Goal: Task Accomplishment & Management: Manage account settings

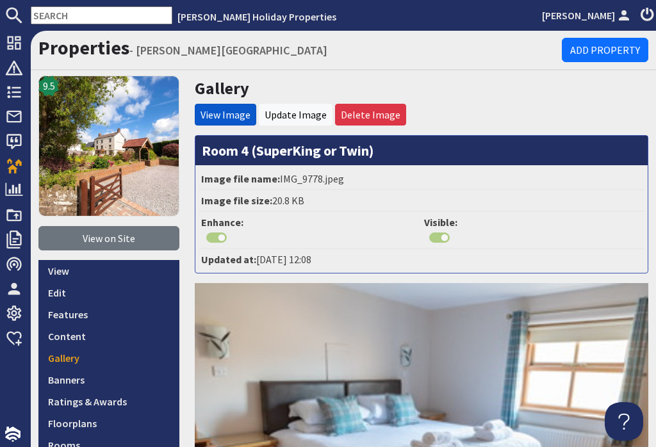
click at [390, 120] on link "Delete Image" at bounding box center [371, 114] width 60 height 13
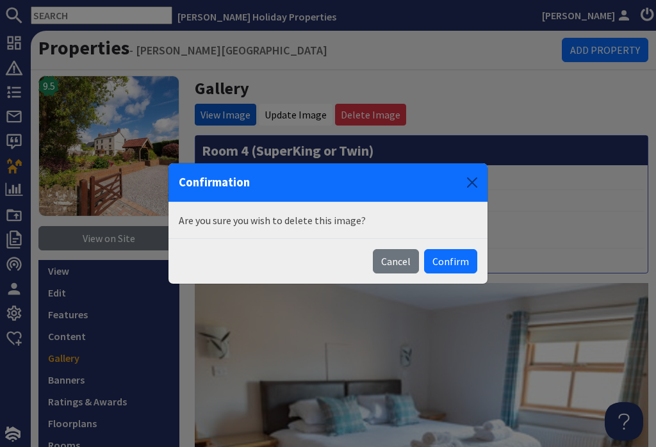
click at [457, 268] on button "Confirm" at bounding box center [450, 261] width 53 height 24
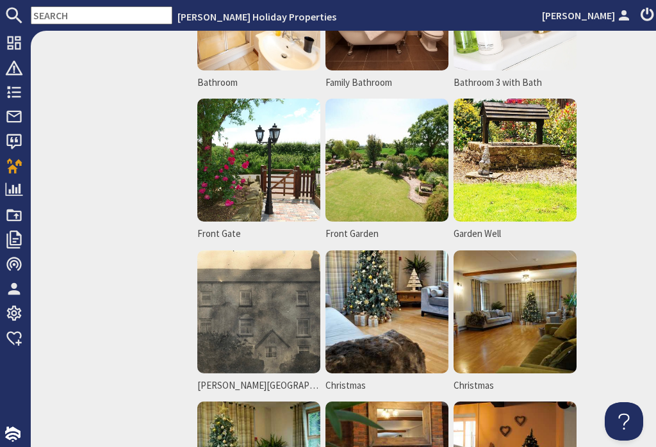
scroll to position [3274, 0]
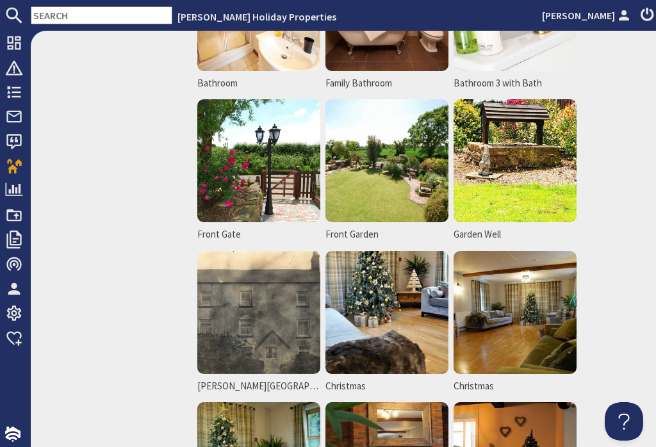
click at [406, 326] on img at bounding box center [387, 312] width 123 height 123
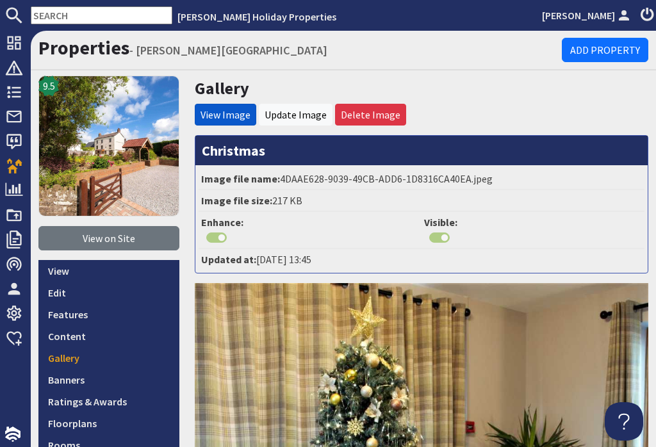
click at [388, 118] on link "Delete Image" at bounding box center [371, 114] width 60 height 13
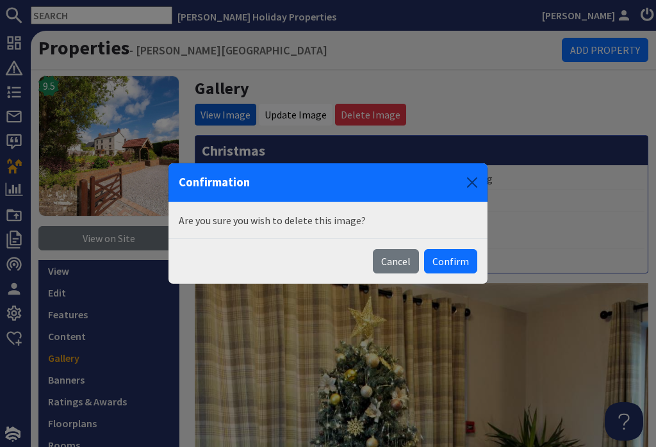
click at [460, 267] on button "Confirm" at bounding box center [450, 261] width 53 height 24
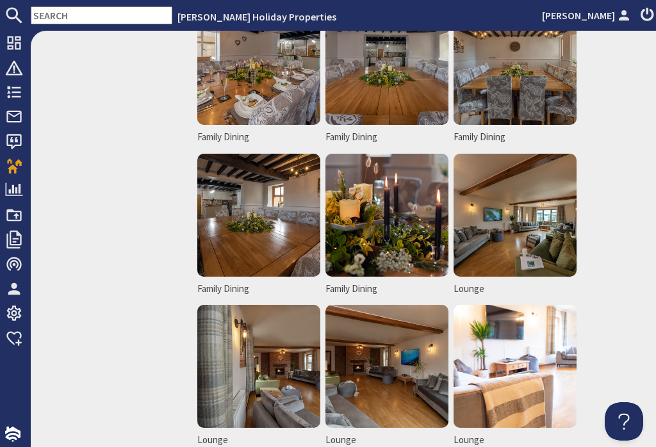
scroll to position [1863, 0]
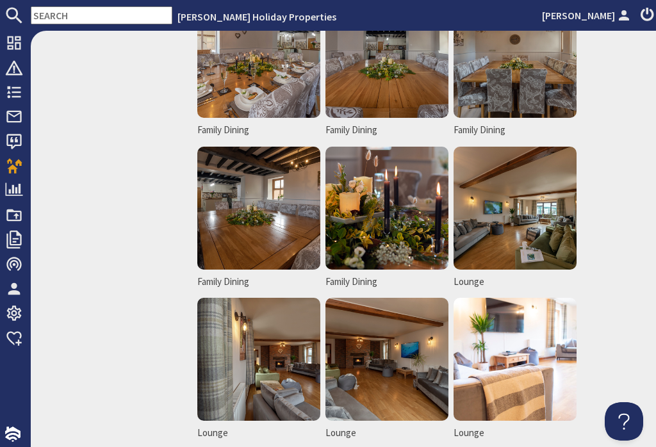
click at [541, 229] on img at bounding box center [515, 208] width 123 height 123
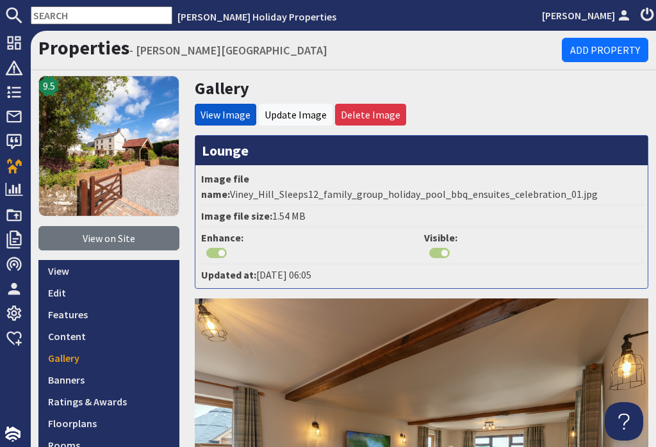
click at [379, 119] on link "Delete Image" at bounding box center [371, 114] width 60 height 13
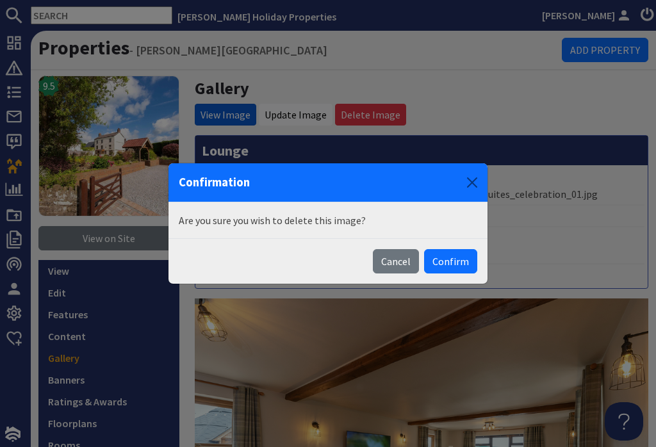
click at [466, 268] on button "Confirm" at bounding box center [450, 261] width 53 height 24
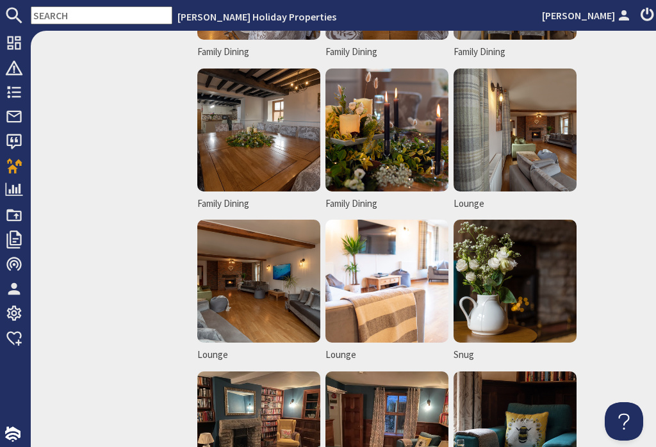
scroll to position [1941, 0]
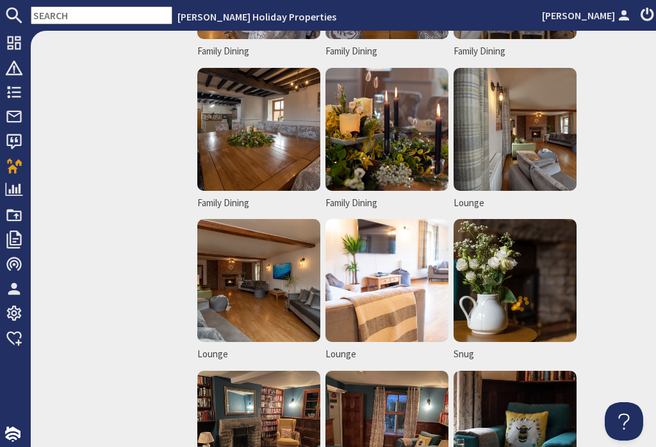
click at [534, 153] on img at bounding box center [515, 129] width 123 height 123
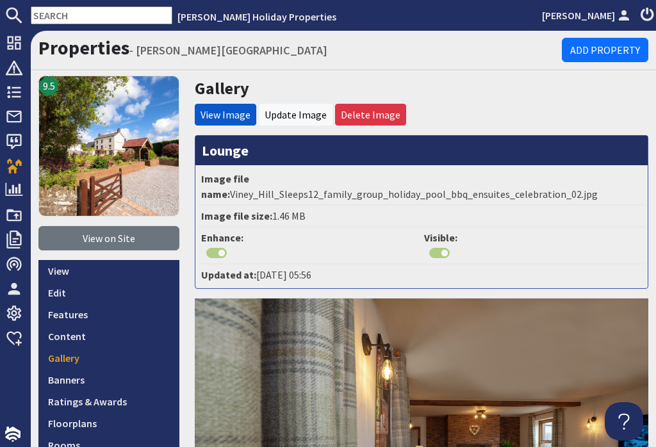
click at [384, 114] on link "Delete Image" at bounding box center [371, 114] width 60 height 13
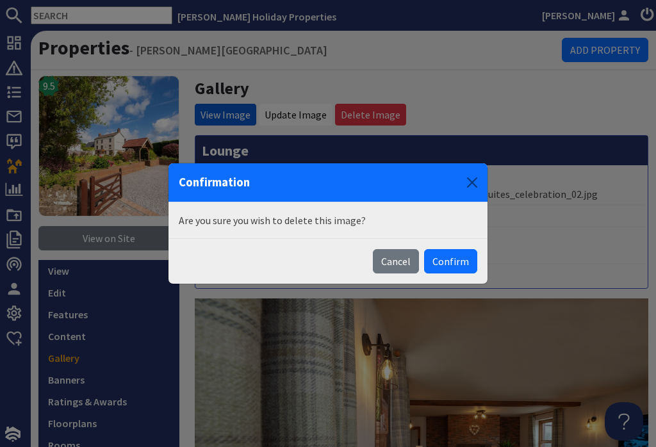
click at [463, 268] on button "Confirm" at bounding box center [450, 261] width 53 height 24
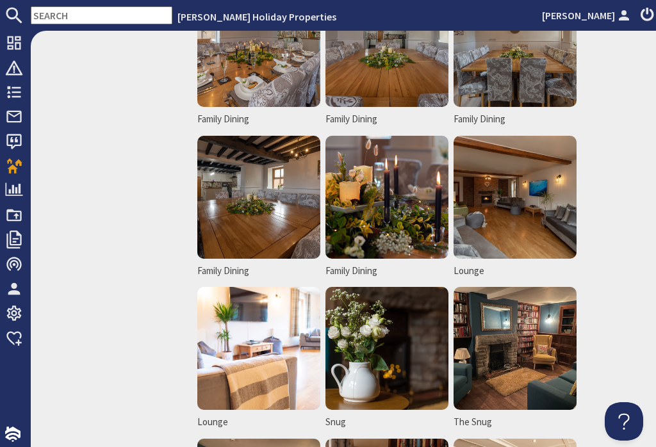
scroll to position [1872, 0]
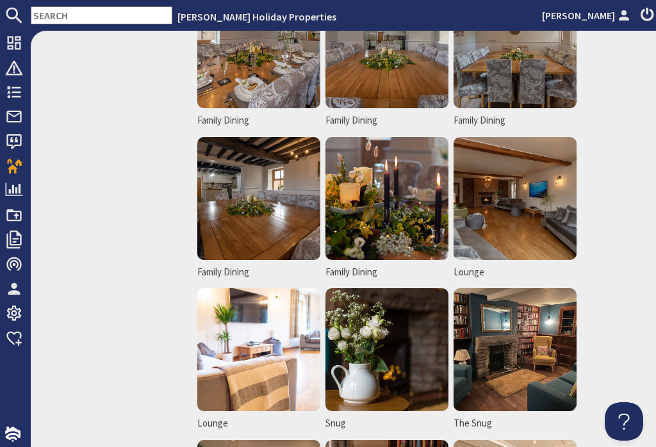
click at [531, 219] on img at bounding box center [515, 198] width 123 height 123
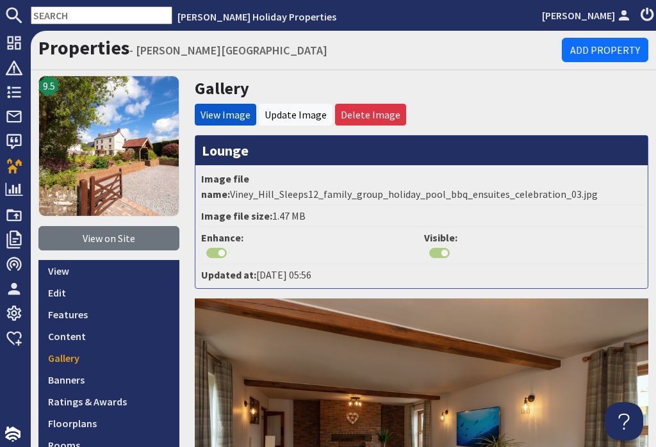
click at [386, 117] on link "Delete Image" at bounding box center [371, 114] width 60 height 13
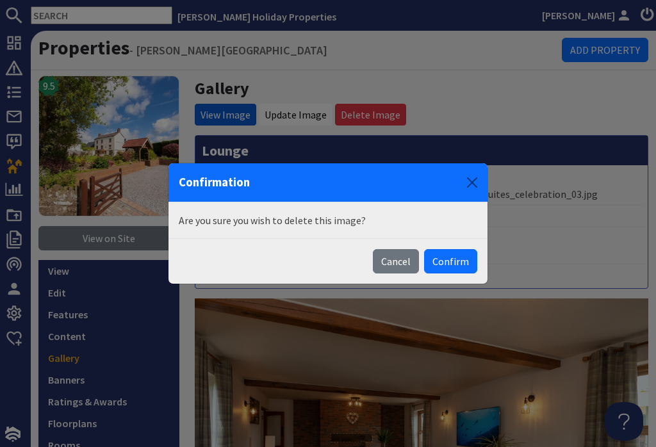
click at [463, 263] on button "Confirm" at bounding box center [450, 261] width 53 height 24
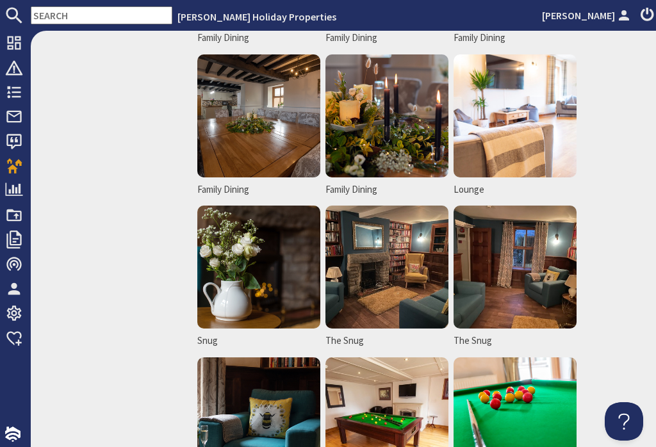
scroll to position [1944, 0]
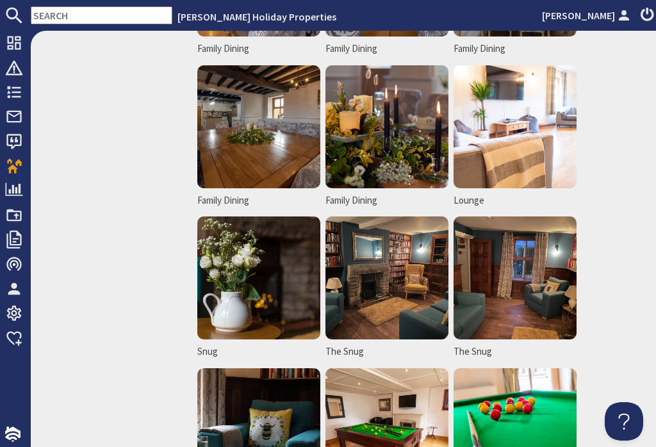
click at [537, 152] on img at bounding box center [515, 126] width 123 height 123
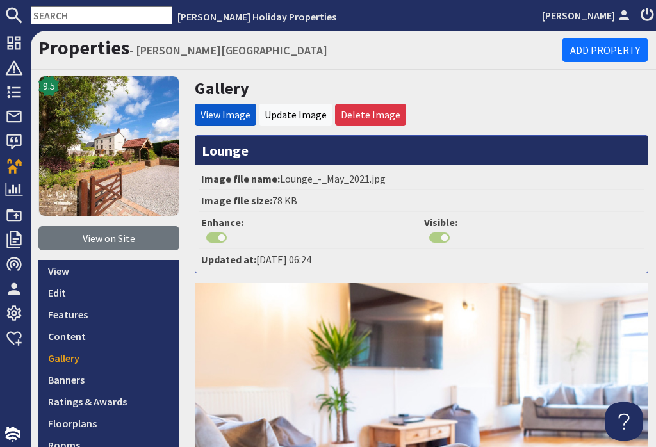
click at [386, 117] on link "Delete Image" at bounding box center [371, 114] width 60 height 13
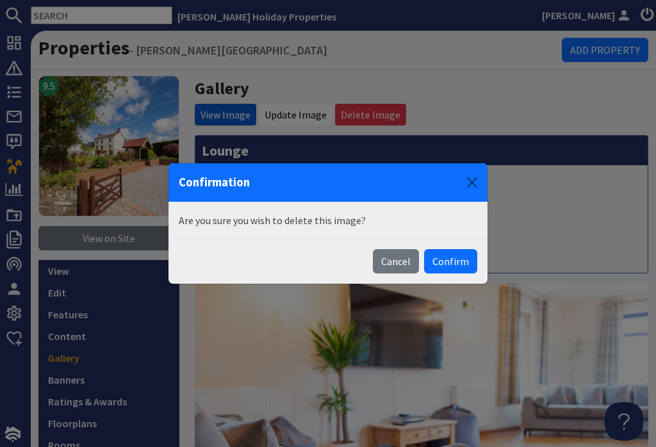
click at [465, 266] on button "Confirm" at bounding box center [450, 261] width 53 height 24
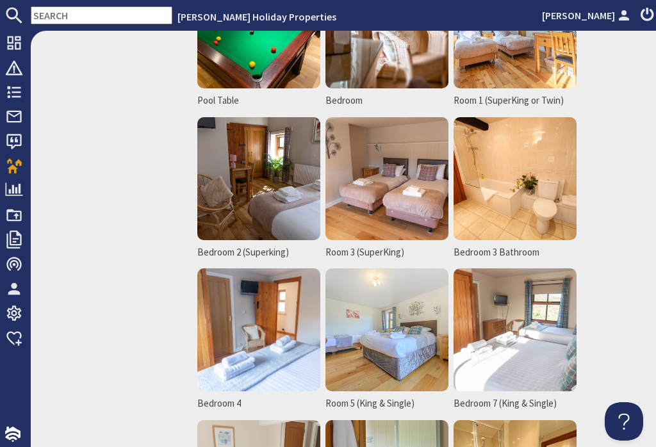
scroll to position [2505, 0]
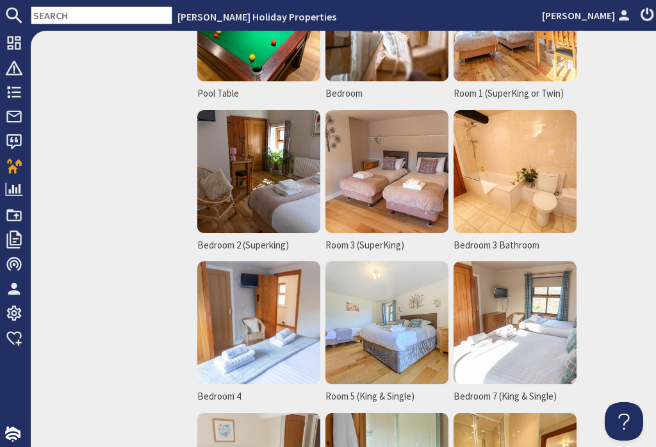
click at [538, 194] on img at bounding box center [515, 171] width 123 height 123
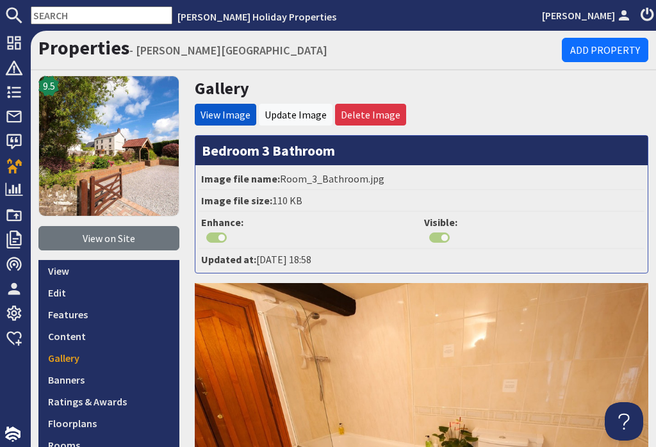
click at [383, 119] on link "Delete Image" at bounding box center [371, 114] width 60 height 13
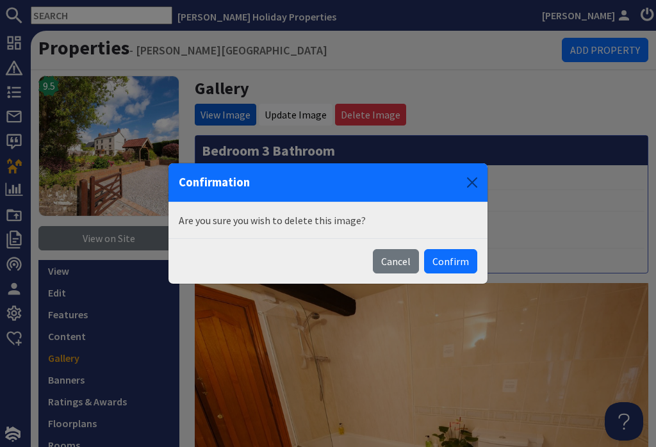
click at [462, 267] on button "Confirm" at bounding box center [450, 261] width 53 height 24
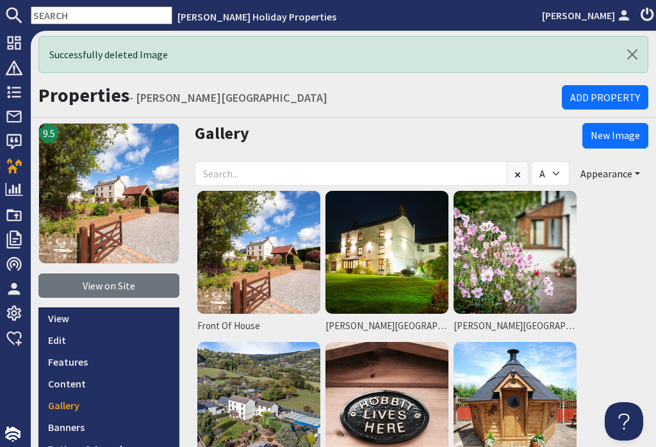
scroll to position [20, 0]
click at [640, 123] on link "New Image" at bounding box center [615, 136] width 66 height 26
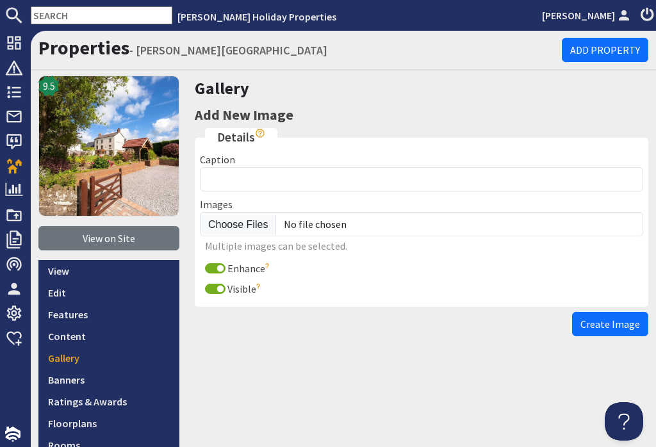
click at [246, 212] on input "file" at bounding box center [421, 224] width 443 height 24
type input "C:\fakepath\071A4108.jpeg"
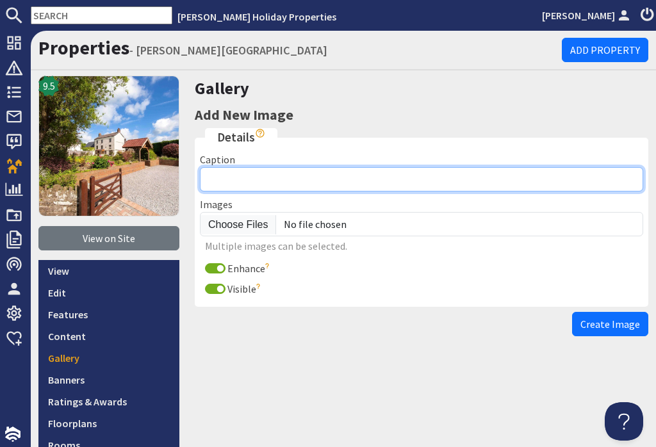
click at [258, 167] on input "Caption" at bounding box center [421, 179] width 443 height 24
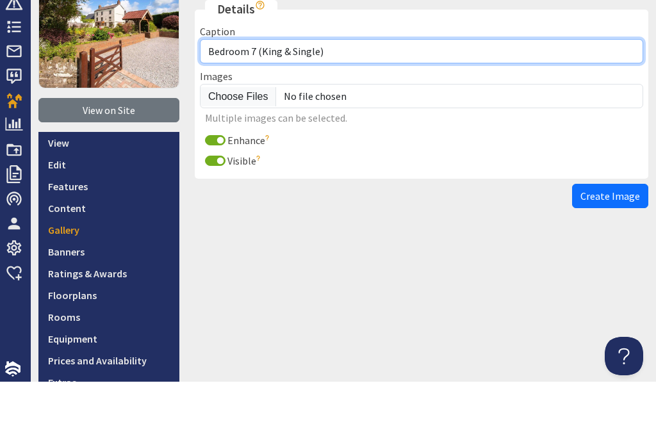
scroll to position [63, 0]
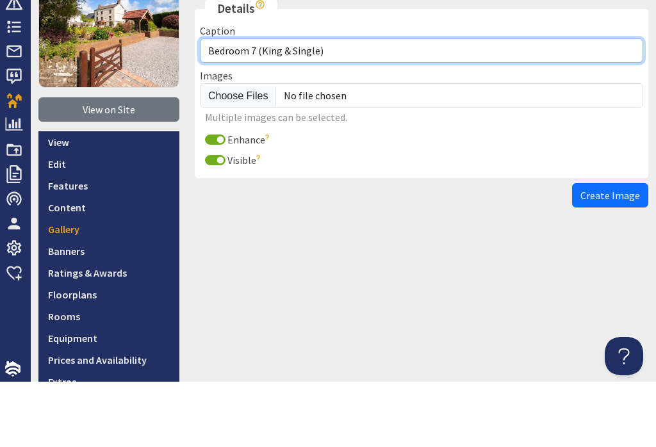
type input "Bedroom 7 (King & Single)"
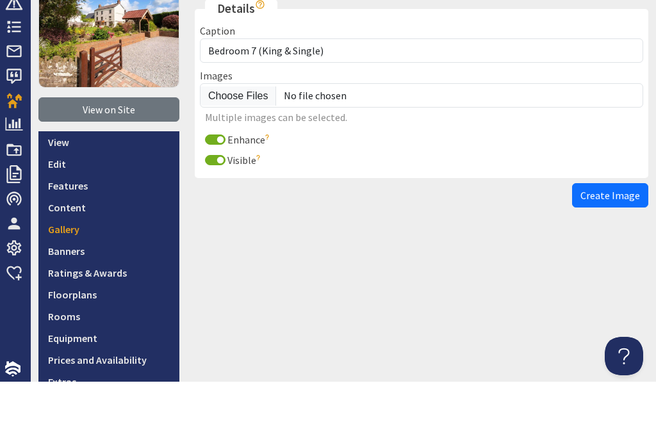
click at [626, 254] on span "Create Image" at bounding box center [611, 260] width 60 height 13
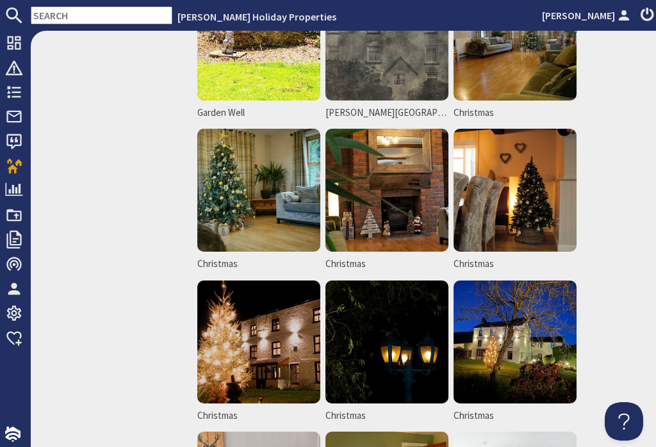
scroll to position [3240, 0]
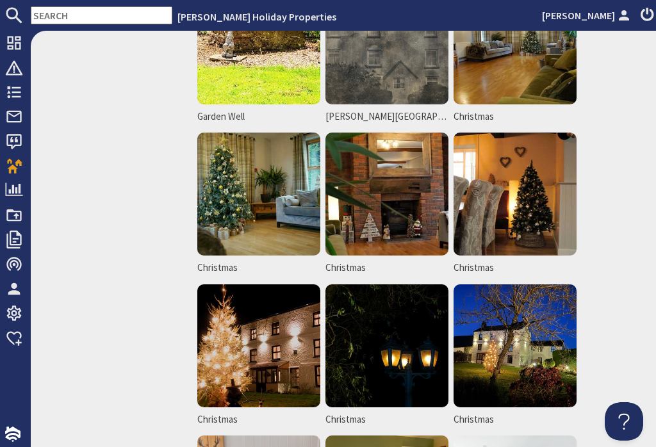
click at [280, 343] on img at bounding box center [258, 345] width 123 height 123
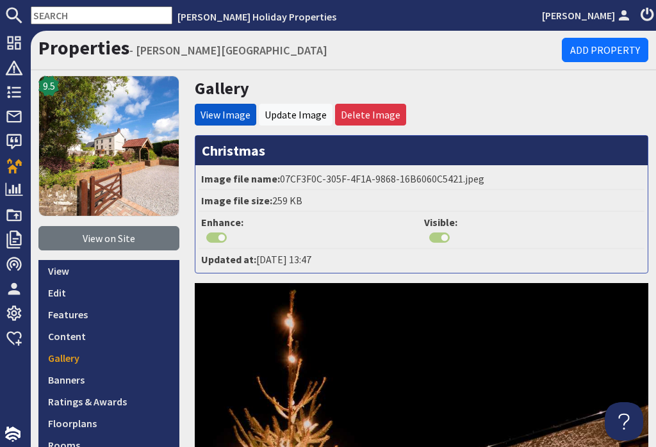
click at [386, 119] on link "Delete Image" at bounding box center [371, 114] width 60 height 13
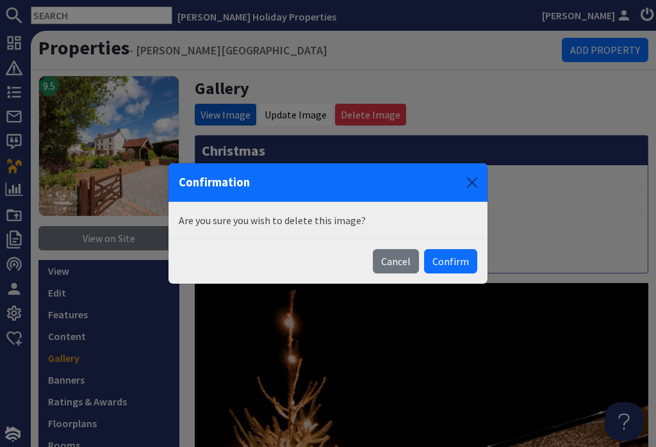
click at [463, 267] on button "Confirm" at bounding box center [450, 261] width 53 height 24
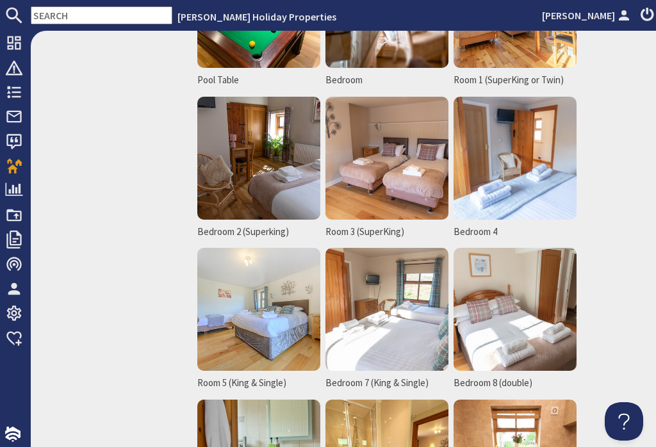
scroll to position [2517, 0]
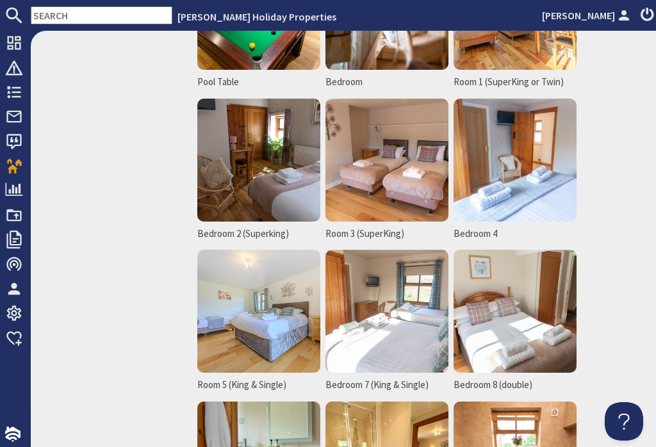
click at [277, 337] on img at bounding box center [258, 311] width 123 height 123
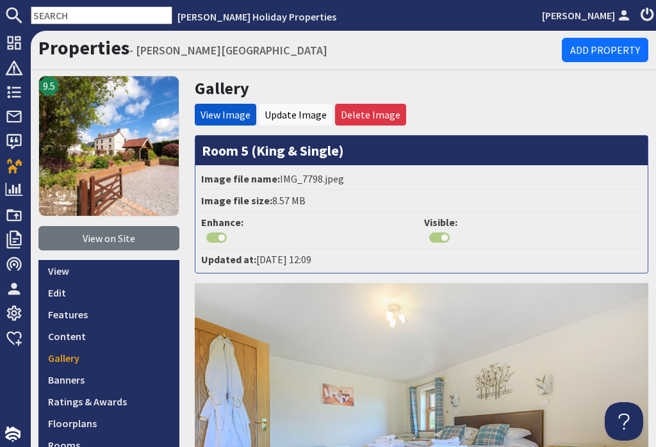
click at [375, 119] on link "Delete Image" at bounding box center [371, 114] width 60 height 13
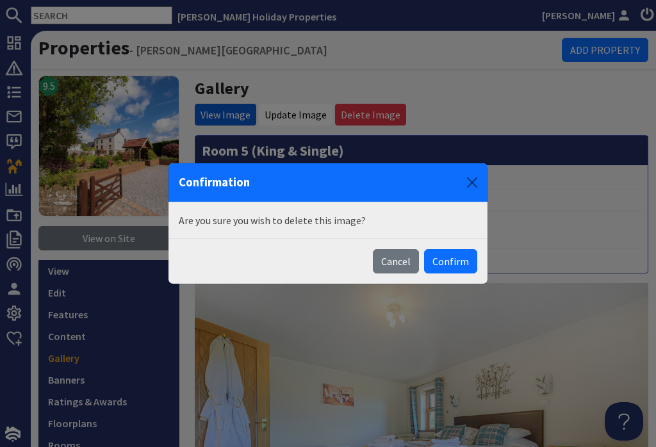
click at [459, 265] on button "Confirm" at bounding box center [450, 261] width 53 height 24
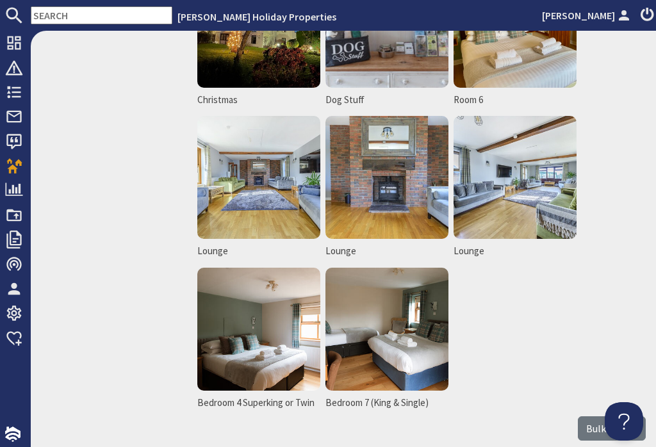
scroll to position [3557, 0]
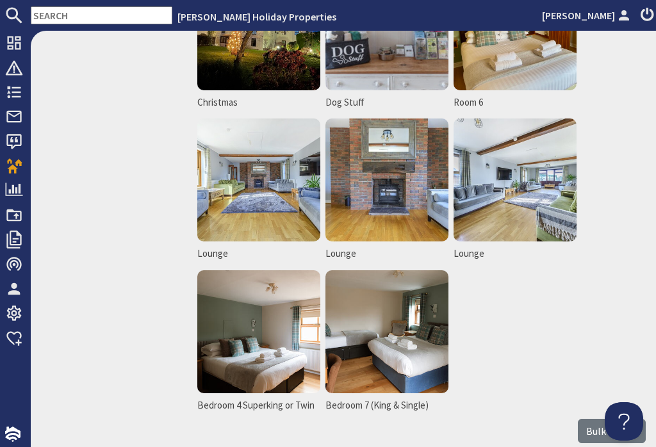
click at [401, 343] on img at bounding box center [387, 331] width 123 height 123
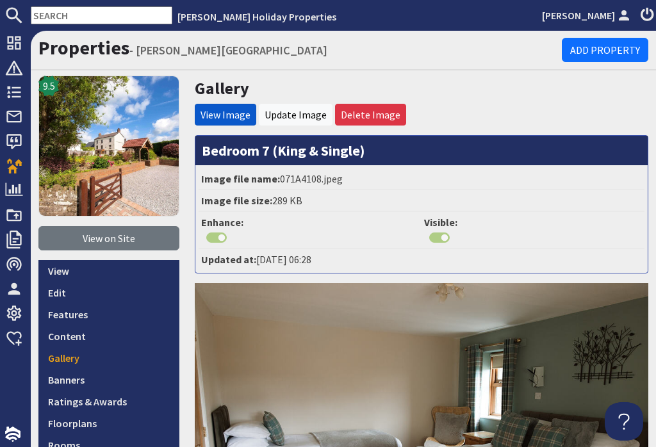
click at [306, 113] on link "Update Image" at bounding box center [296, 114] width 62 height 13
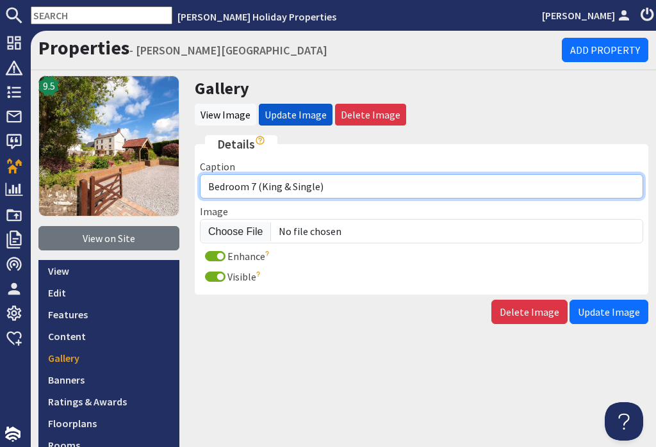
click at [258, 184] on input "Bedroom 7 (King & Single)" at bounding box center [421, 186] width 443 height 24
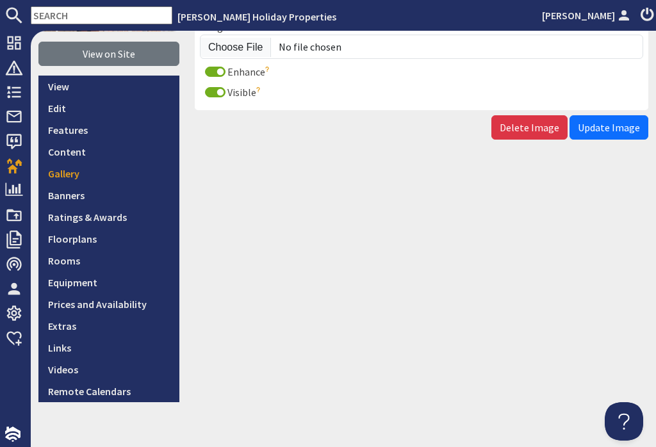
scroll to position [184, 0]
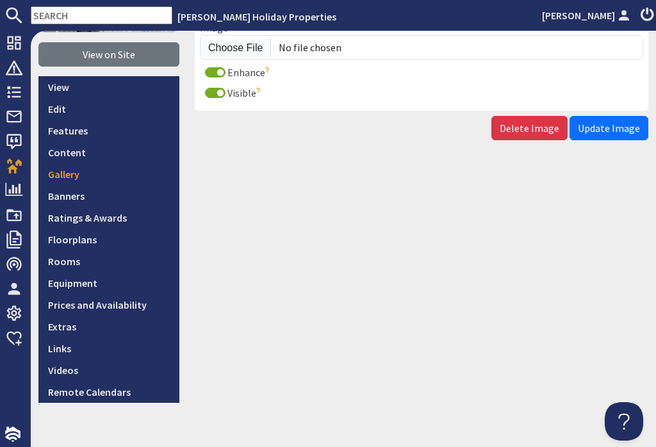
type input "Bedroom 5 (King & Single)"
click at [623, 131] on span "Update Image" at bounding box center [609, 128] width 62 height 13
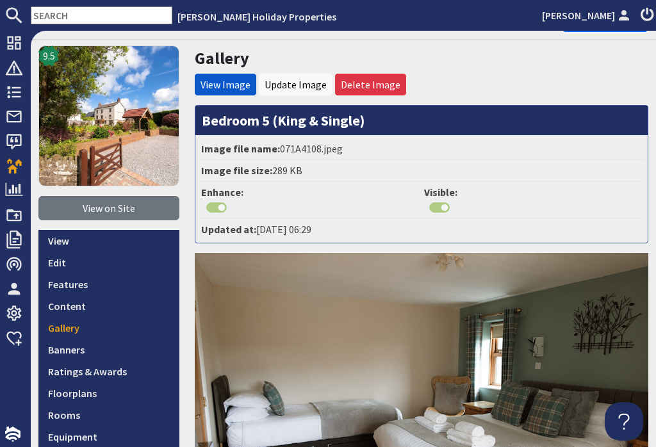
scroll to position [78, 0]
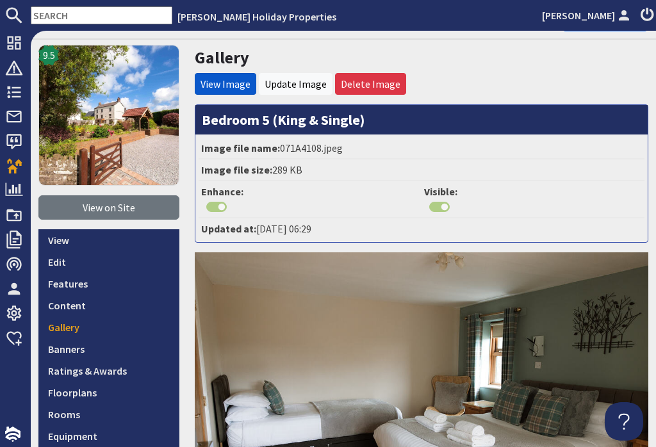
click at [103, 333] on link "Gallery" at bounding box center [108, 328] width 141 height 22
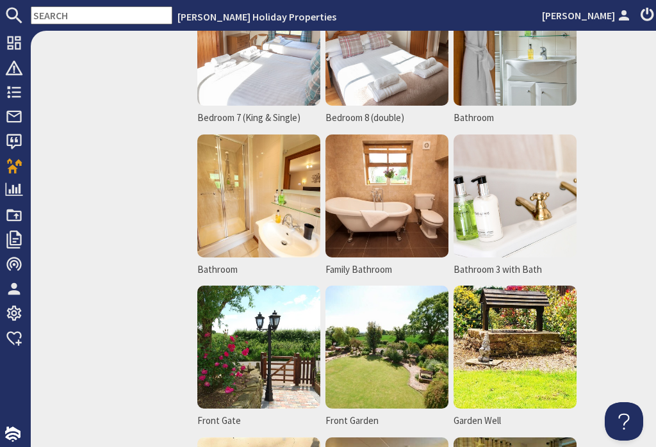
scroll to position [2719, 0]
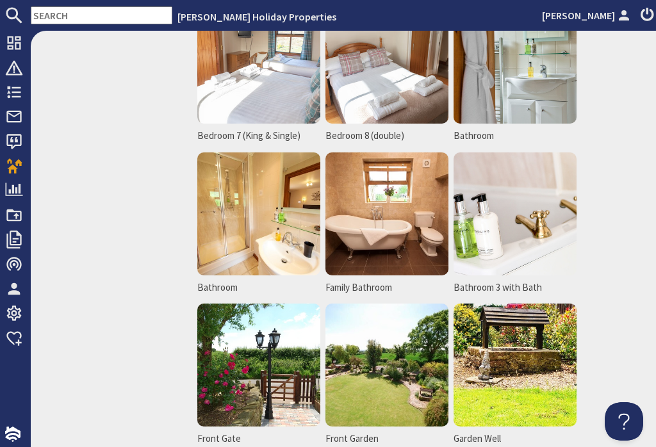
click at [542, 225] on img at bounding box center [515, 213] width 123 height 123
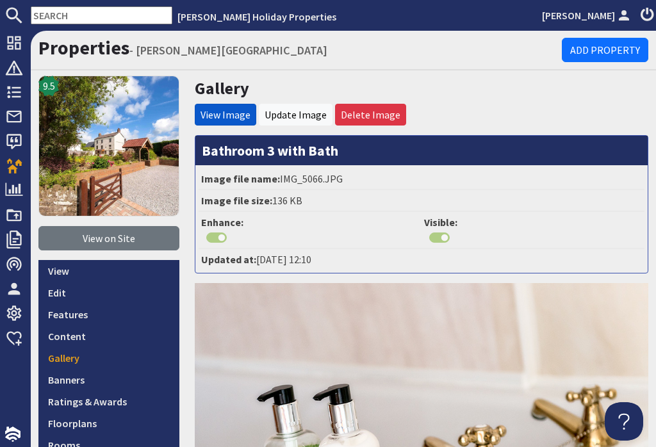
click at [384, 115] on link "Delete Image" at bounding box center [371, 114] width 60 height 13
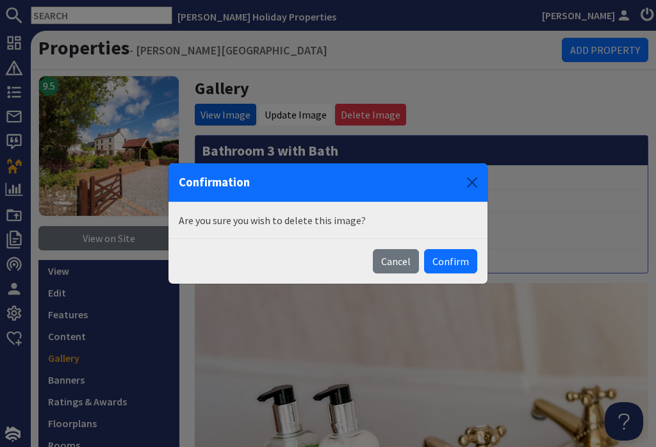
click at [454, 268] on button "Confirm" at bounding box center [450, 261] width 53 height 24
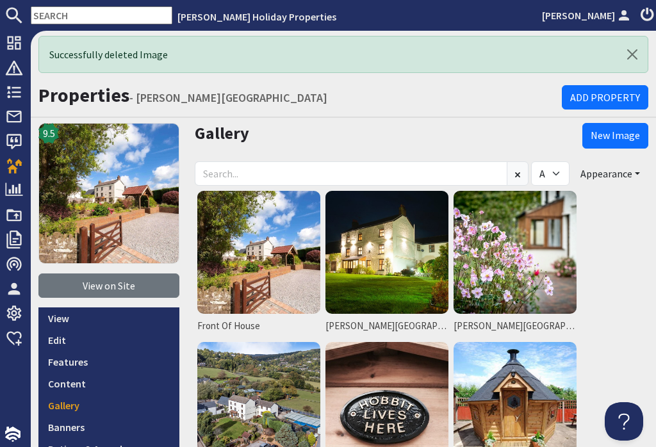
click at [633, 144] on link "New Image" at bounding box center [615, 136] width 66 height 26
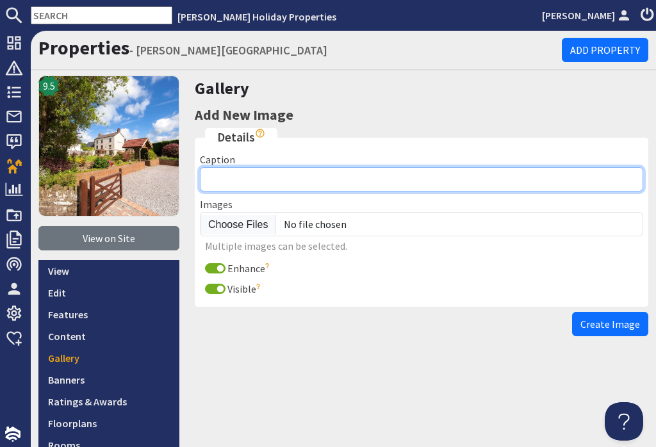
click at [251, 182] on input "Caption" at bounding box center [421, 179] width 443 height 24
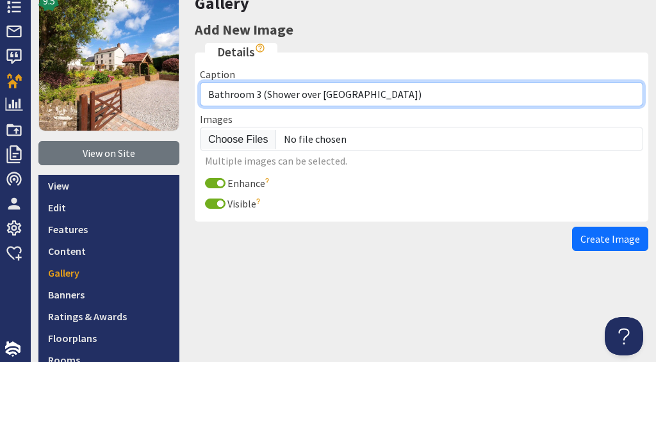
type input "Bathroom 3 (Shower over [GEOGRAPHIC_DATA])"
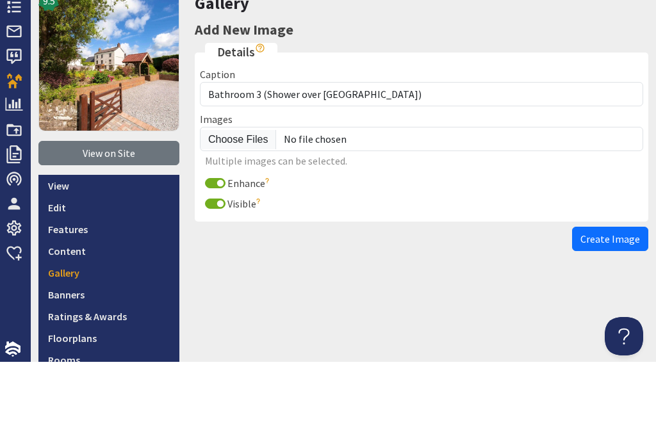
click at [251, 212] on input "file" at bounding box center [421, 224] width 443 height 24
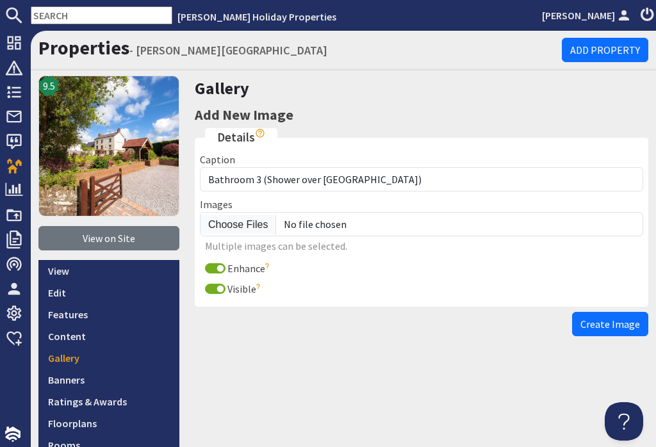
type input "C:\fakepath\071A4071.jpeg"
click at [628, 318] on span "Create Image" at bounding box center [611, 324] width 60 height 13
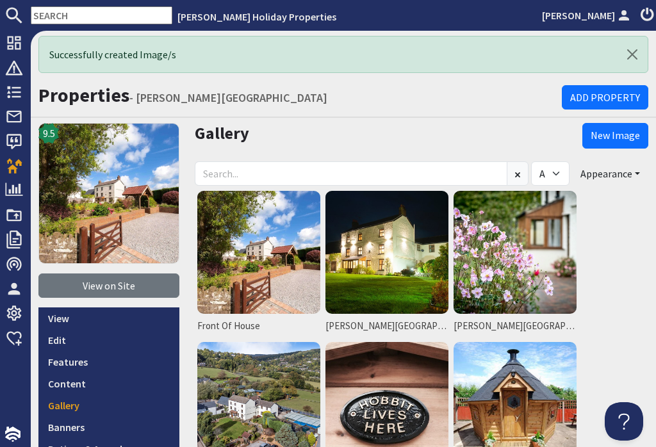
click at [626, 123] on link "New Image" at bounding box center [615, 136] width 66 height 26
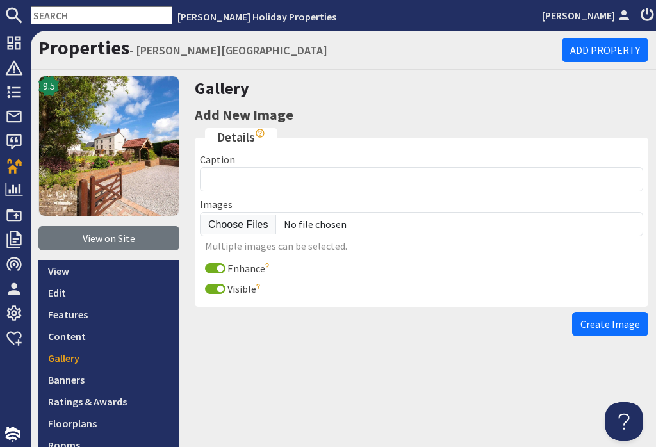
click at [247, 212] on input "file" at bounding box center [421, 224] width 443 height 24
type input "C:\fakepath\071A4000.jpeg"
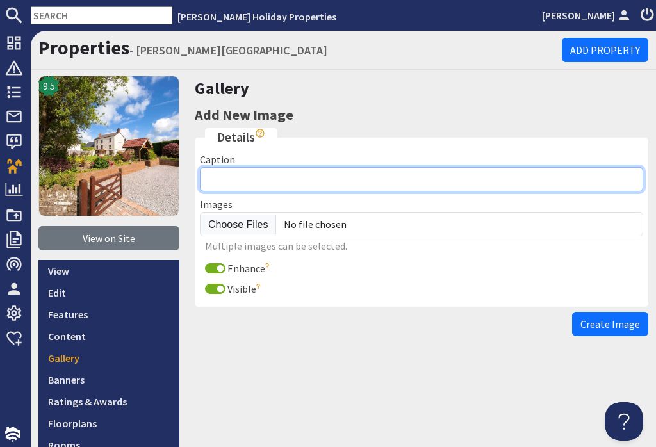
click at [255, 167] on input "Caption" at bounding box center [421, 179] width 443 height 24
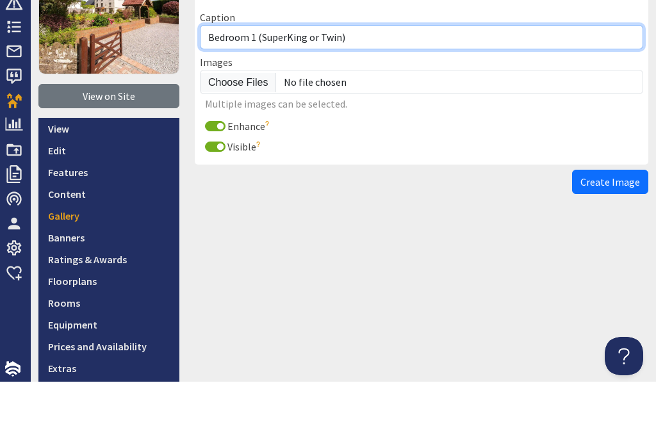
scroll to position [85, 0]
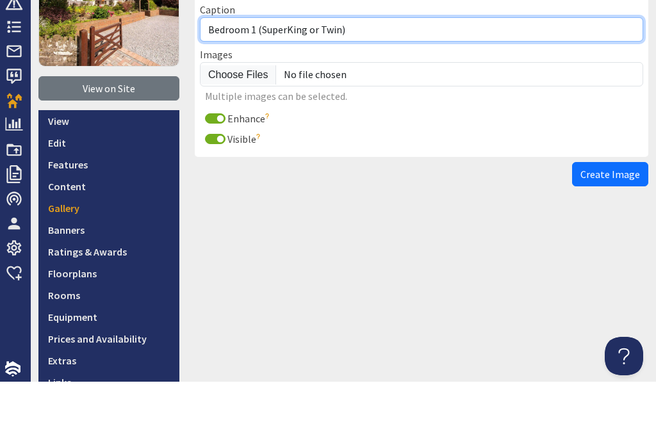
type input "Bedroom 1 (SuperKing or Twin)"
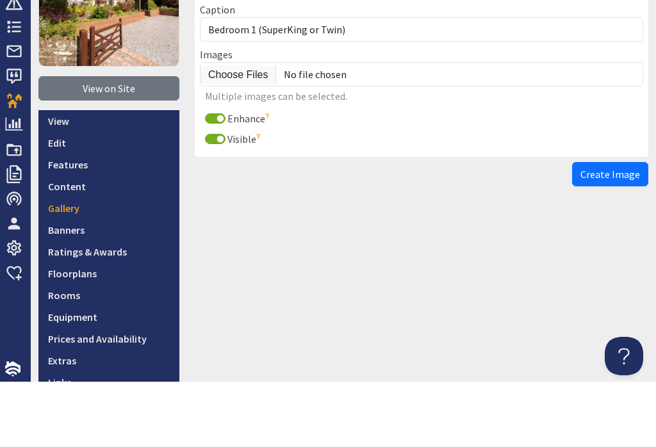
click at [622, 227] on button "Create Image" at bounding box center [610, 239] width 76 height 24
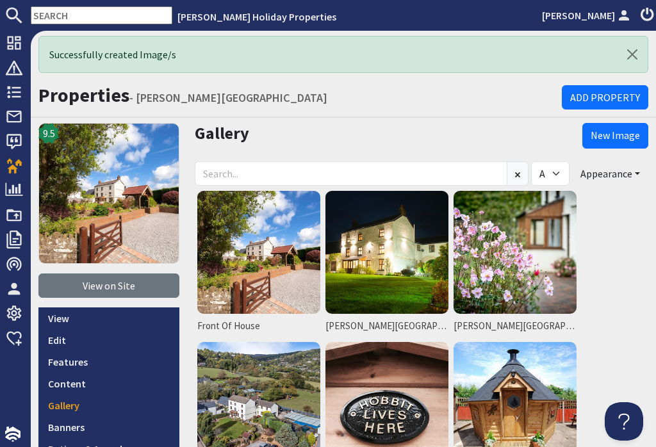
click at [623, 123] on link "New Image" at bounding box center [615, 136] width 66 height 26
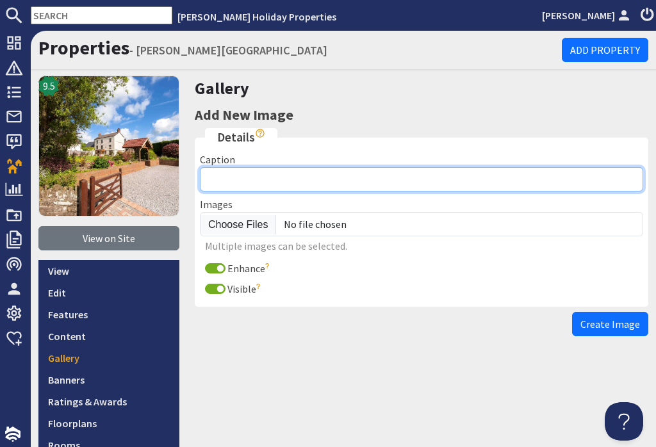
click at [263, 167] on input "Caption" at bounding box center [421, 179] width 443 height 24
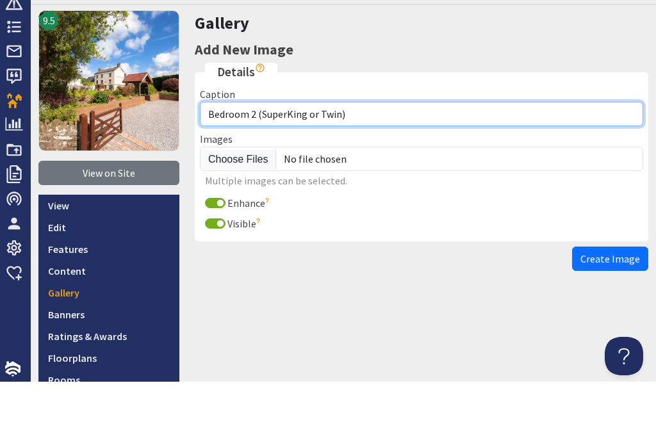
type input "Bedroom 2 (SuperKing or Twin)"
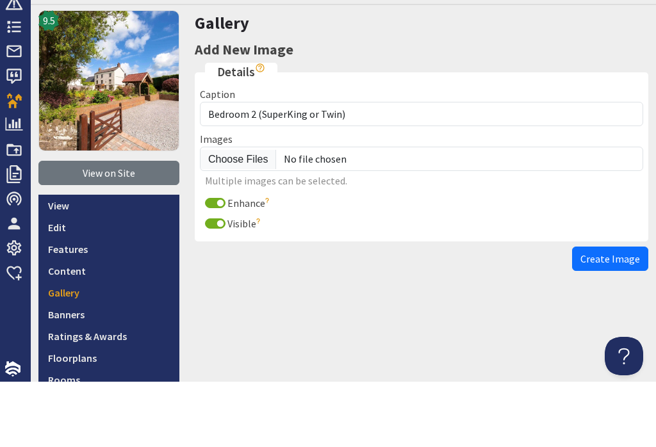
click at [242, 212] on input "file" at bounding box center [421, 224] width 443 height 24
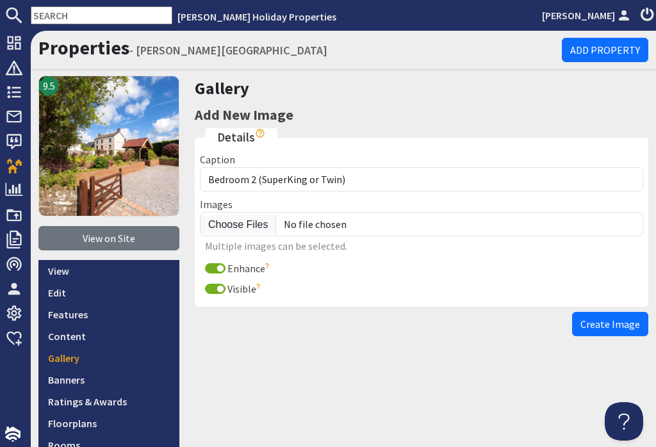
type input "C:\fakepath\071A4012.jpeg"
click at [630, 318] on span "Create Image" at bounding box center [611, 324] width 60 height 13
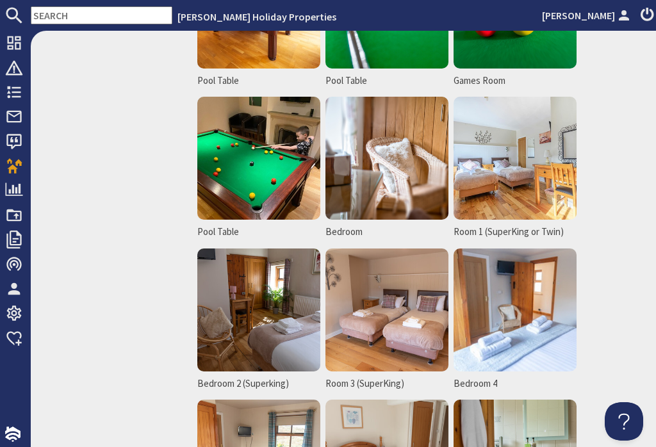
scroll to position [2367, 0]
click at [535, 150] on img at bounding box center [515, 158] width 123 height 123
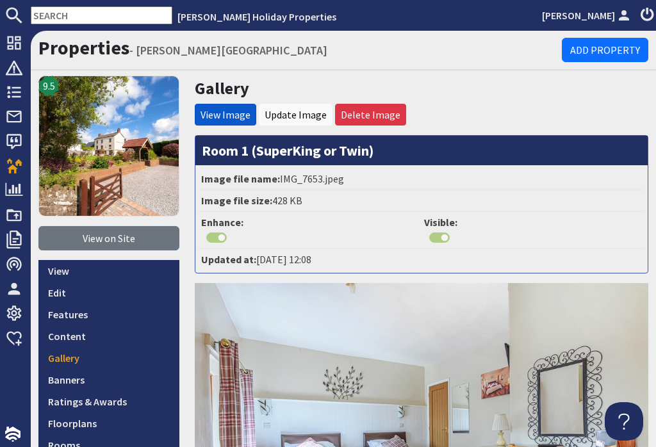
click at [390, 114] on link "Delete Image" at bounding box center [371, 114] width 60 height 13
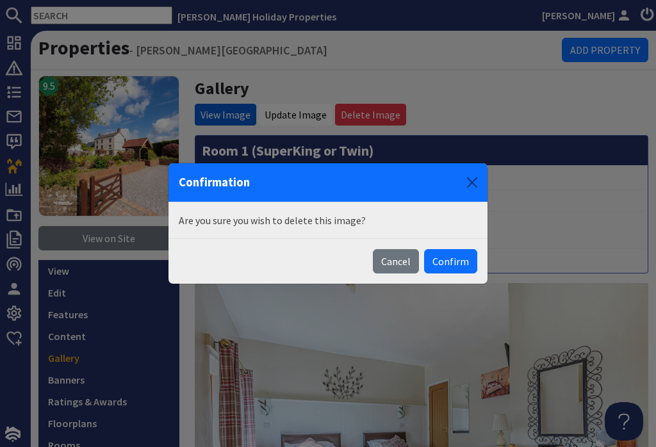
click at [461, 269] on button "Confirm" at bounding box center [450, 261] width 53 height 24
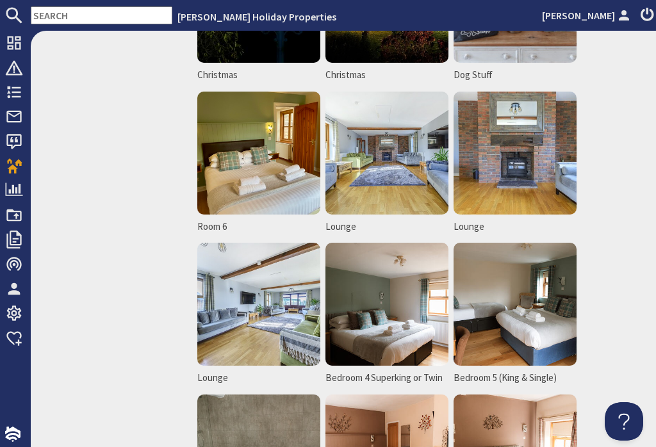
scroll to position [3434, 0]
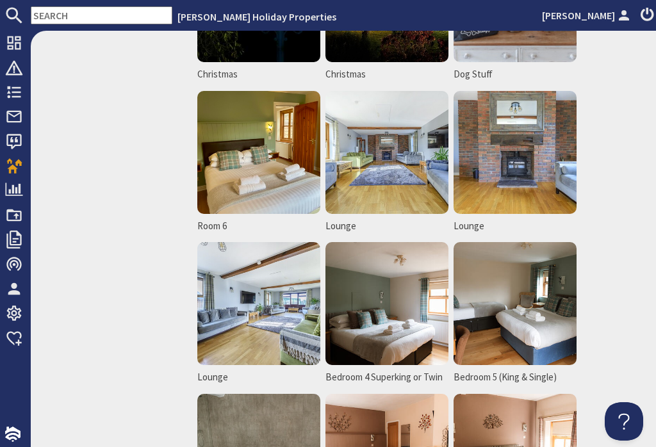
click at [278, 175] on img at bounding box center [258, 152] width 123 height 123
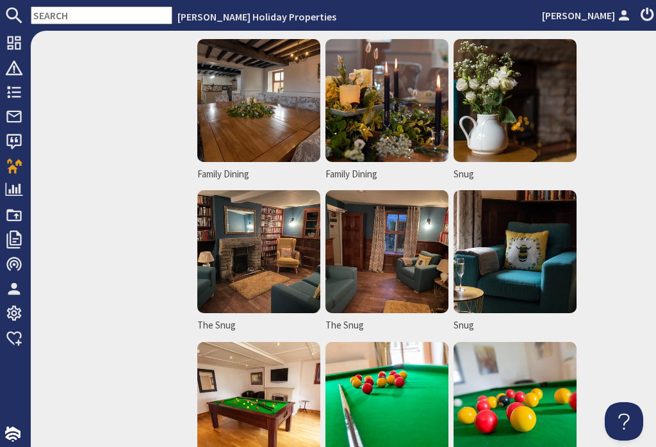
scroll to position [1970, 0]
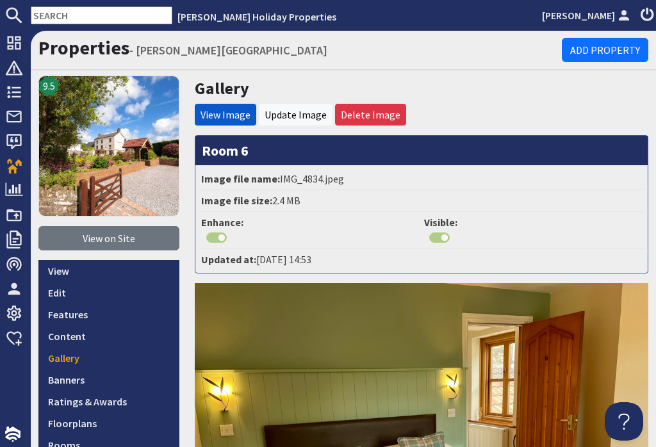
click at [311, 111] on link "Update Image" at bounding box center [296, 114] width 62 height 13
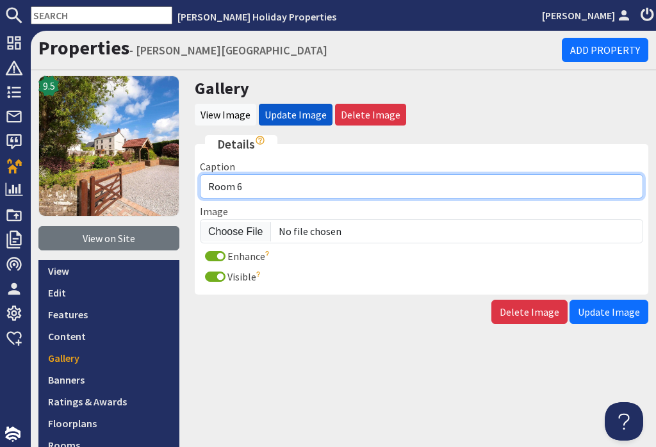
click at [305, 185] on input "Room 6" at bounding box center [421, 186] width 443 height 24
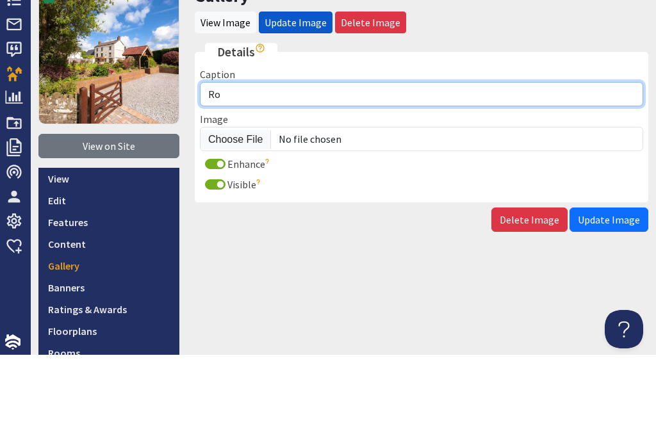
type input "R"
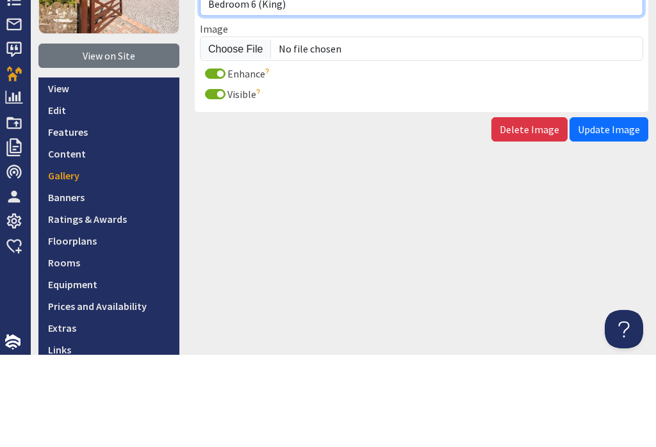
scroll to position [90, 0]
type input "Bedroom 6 (King)"
click at [621, 215] on span "Update Image" at bounding box center [609, 221] width 62 height 13
